Goal: Communication & Community: Answer question/provide support

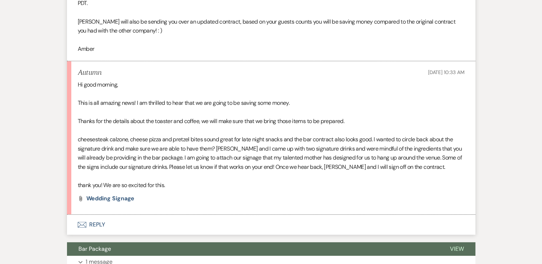
scroll to position [350, 0]
click at [105, 198] on span "Wedding Signage" at bounding box center [110, 199] width 48 height 8
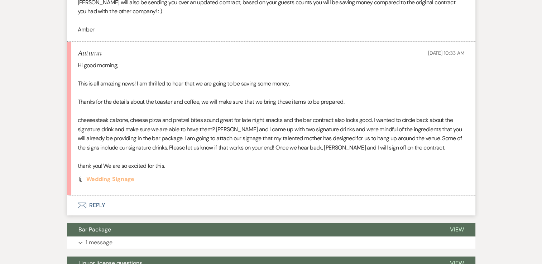
scroll to position [386, 0]
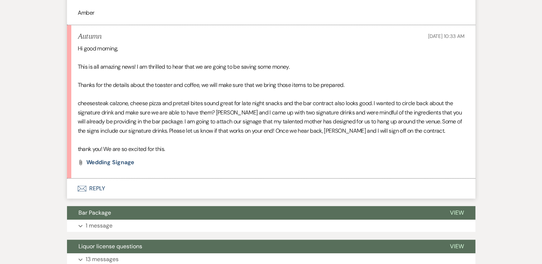
click at [93, 191] on button "Envelope Reply" at bounding box center [271, 189] width 408 height 20
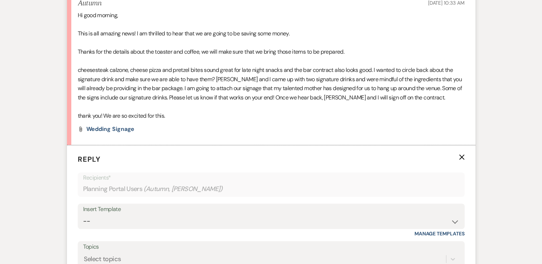
scroll to position [529, 0]
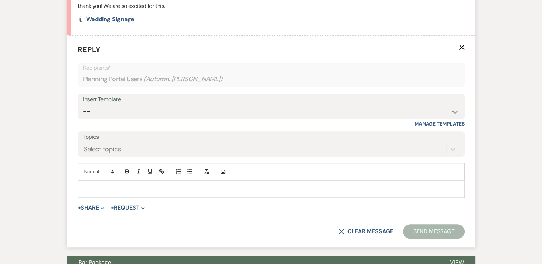
click at [130, 186] on p at bounding box center [270, 189] width 375 height 8
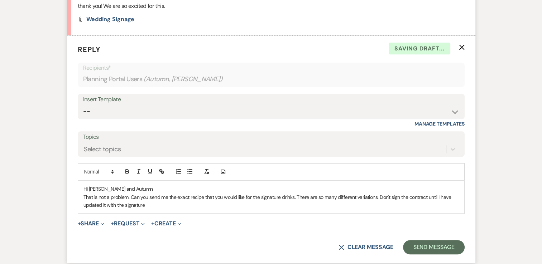
click at [380, 195] on p "That is not a problem. Can you send me the exact recipe that you would like for…" at bounding box center [270, 201] width 375 height 16
click at [193, 207] on p "That is not a problem. Can you send me the exact recipe that you would like for…" at bounding box center [270, 201] width 375 height 16
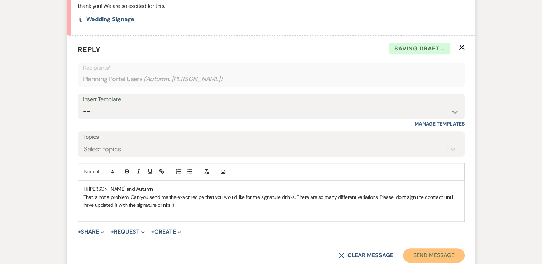
click at [433, 255] on button "Send Message" at bounding box center [433, 256] width 61 height 14
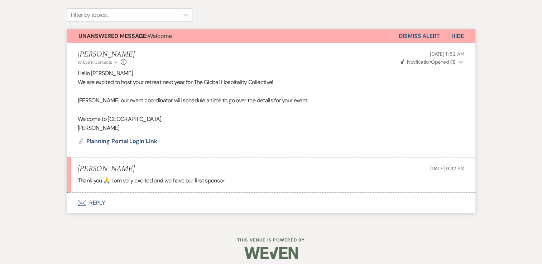
click at [104, 201] on button "Envelope Reply" at bounding box center [271, 203] width 408 height 20
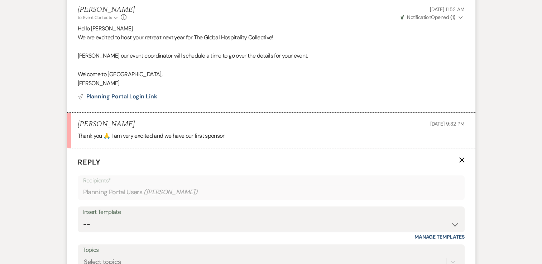
scroll to position [282, 0]
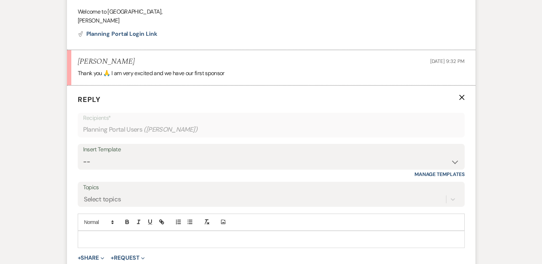
click at [163, 247] on form "Reply X Recipients* Planning Portal Users ( [PERSON_NAME] ) Insert Template -- …" at bounding box center [271, 192] width 408 height 212
click at [167, 239] on p at bounding box center [270, 240] width 375 height 8
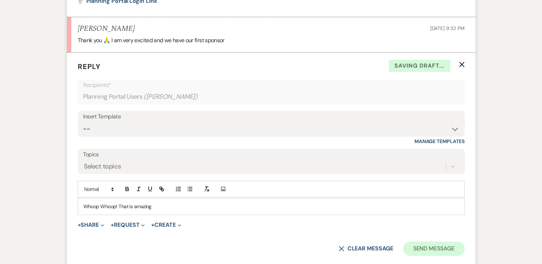
scroll to position [380, 0]
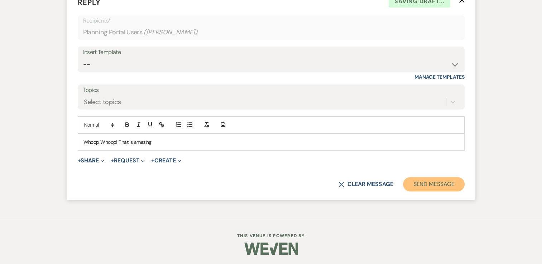
click at [446, 184] on button "Send Message" at bounding box center [433, 184] width 61 height 14
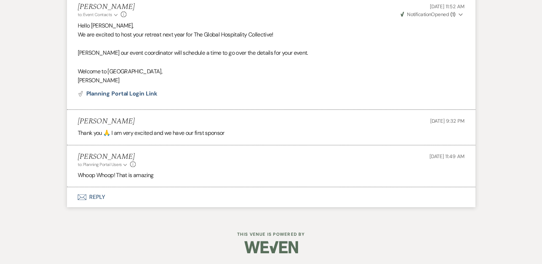
scroll to position [222, 0]
